Goal: Find specific page/section: Find specific page/section

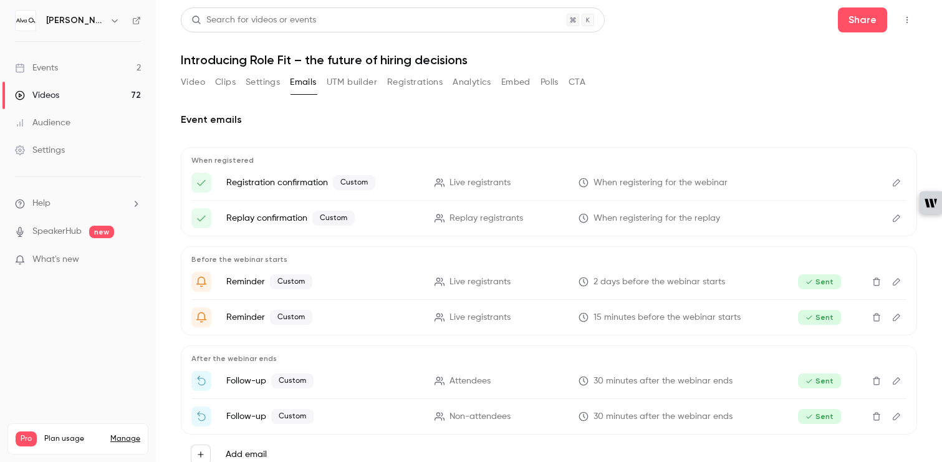
click at [56, 66] on div "Events" at bounding box center [36, 68] width 43 height 12
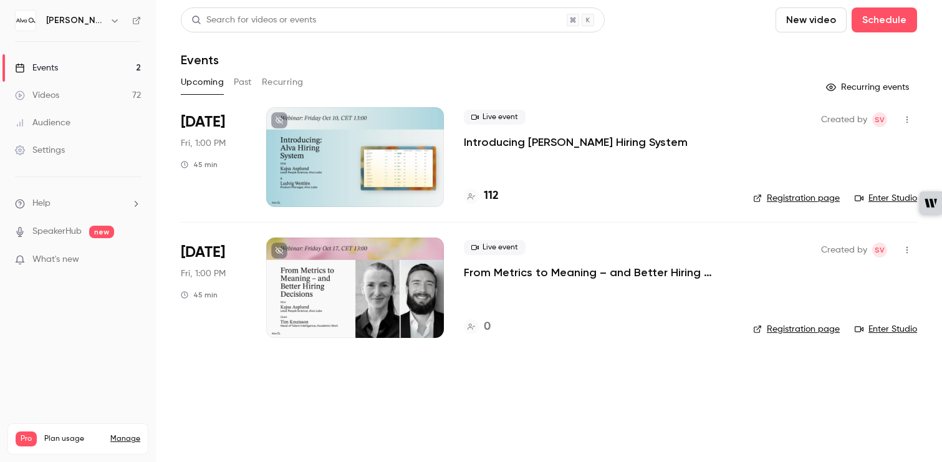
click at [243, 82] on button "Past" at bounding box center [243, 82] width 18 height 20
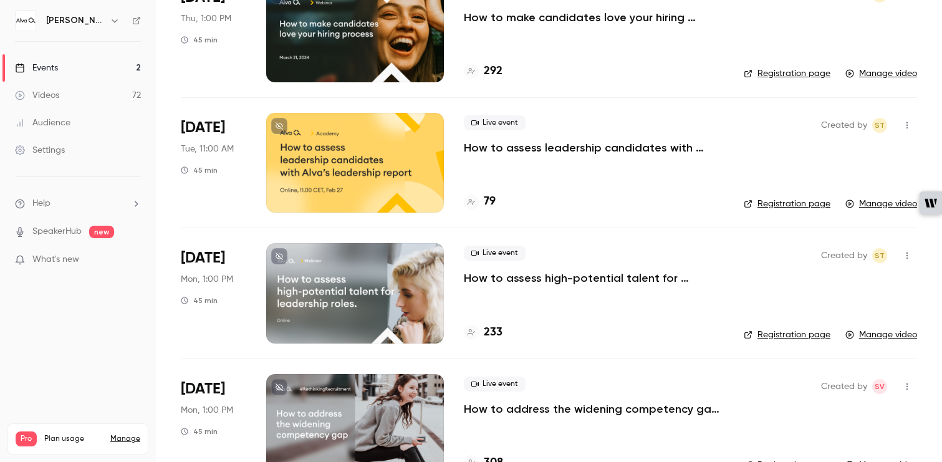
scroll to position [2899, 0]
